Goal: Entertainment & Leisure: Consume media (video, audio)

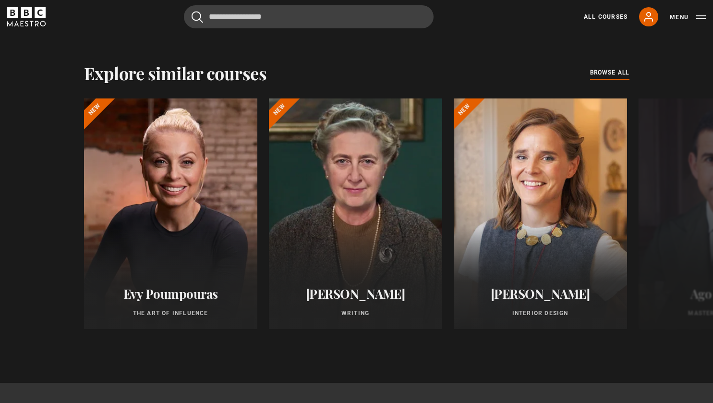
scroll to position [296, 0]
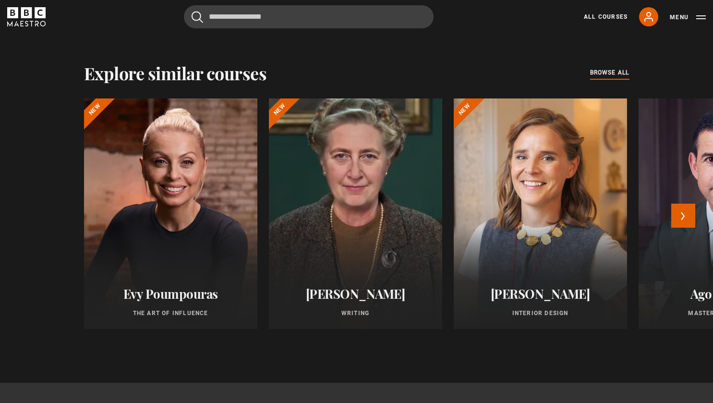
click at [329, 143] on div at bounding box center [355, 214] width 191 height 254
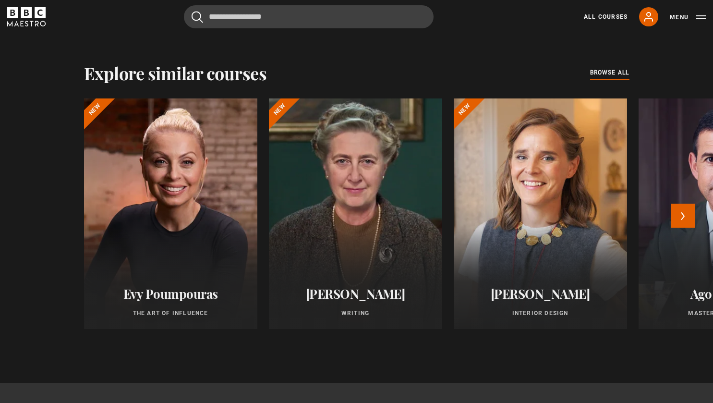
click at [381, 292] on h2 "[PERSON_NAME]" at bounding box center [355, 293] width 150 height 15
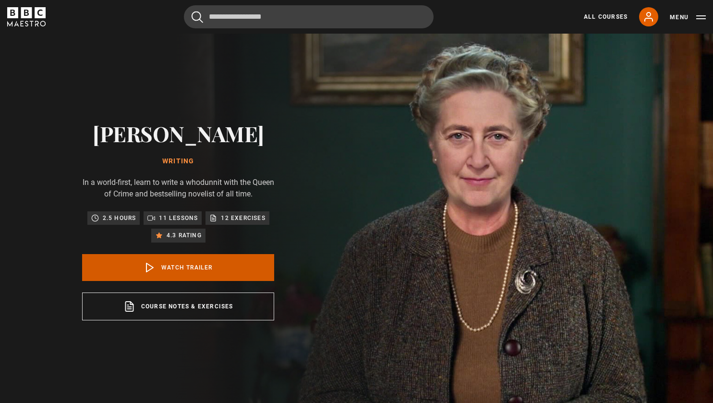
click at [214, 273] on link "Watch Trailer" at bounding box center [178, 267] width 192 height 27
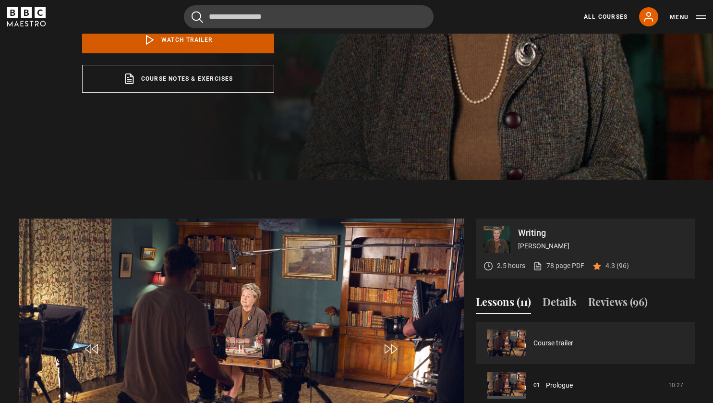
scroll to position [327, 0]
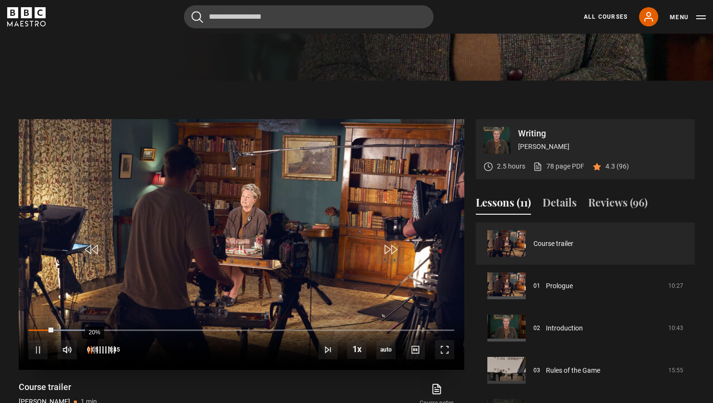
drag, startPoint x: 97, startPoint y: 350, endPoint x: 89, endPoint y: 344, distance: 9.7
click at [89, 344] on div "20%" at bounding box center [100, 349] width 29 height 19
click at [93, 347] on div "18%" at bounding box center [93, 349] width 0 height 7
click at [38, 348] on span "Video Player" at bounding box center [37, 349] width 19 height 19
